Goal: Information Seeking & Learning: Learn about a topic

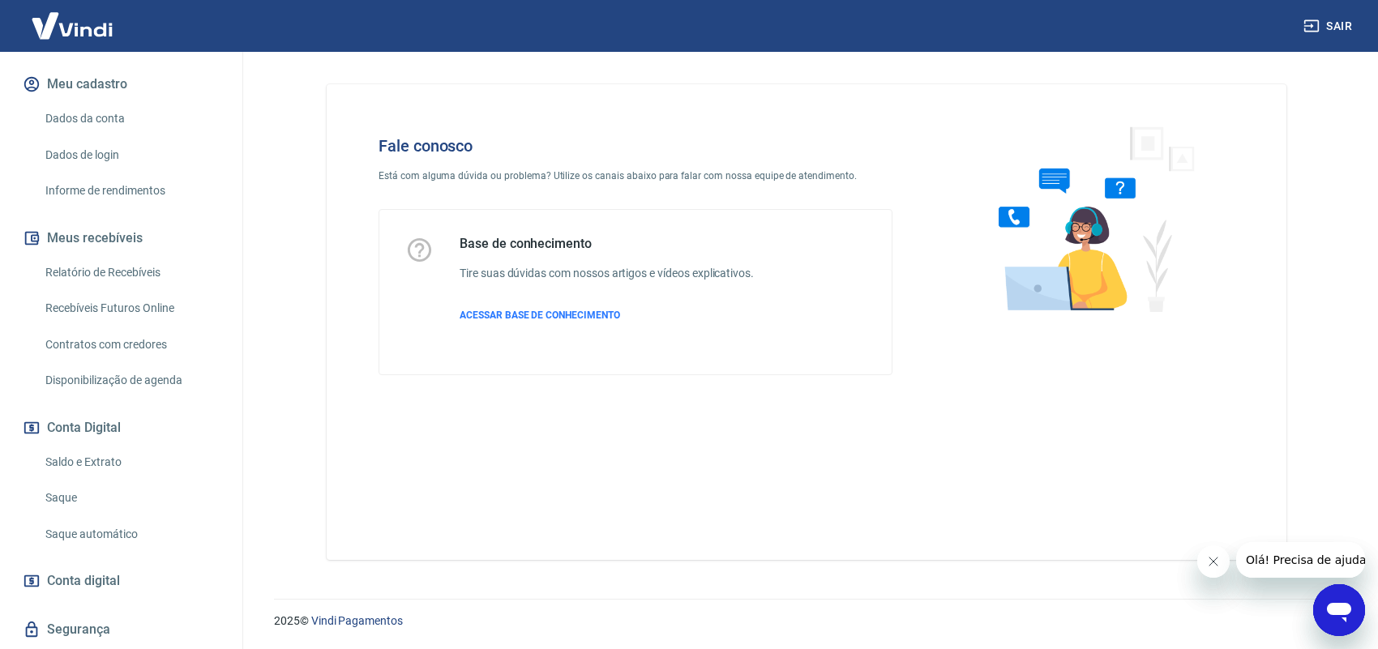
scroll to position [443, 0]
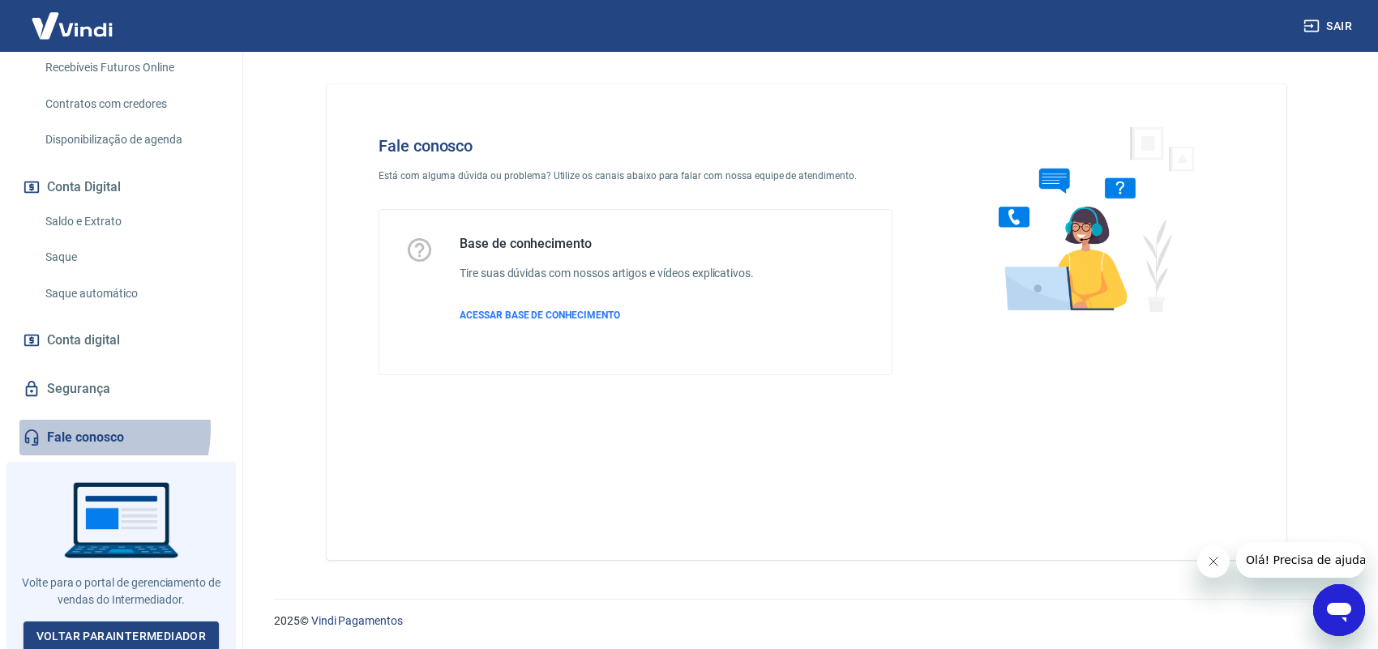
click at [73, 431] on link "Fale conosco" at bounding box center [121, 438] width 204 height 36
click at [511, 314] on span "ACESSAR BASE DE CONHECIMENTO" at bounding box center [540, 315] width 161 height 11
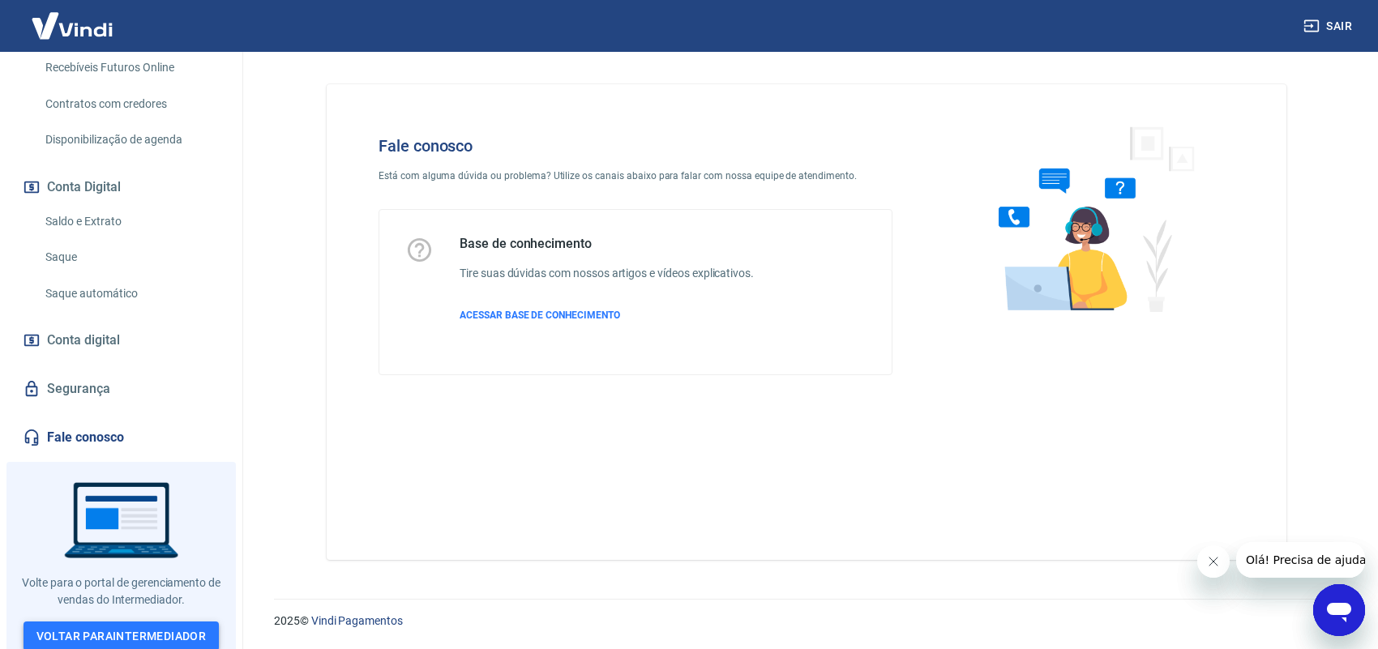
click at [114, 628] on link "Voltar para Intermediador" at bounding box center [122, 637] width 196 height 30
